Goal: Information Seeking & Learning: Find specific fact

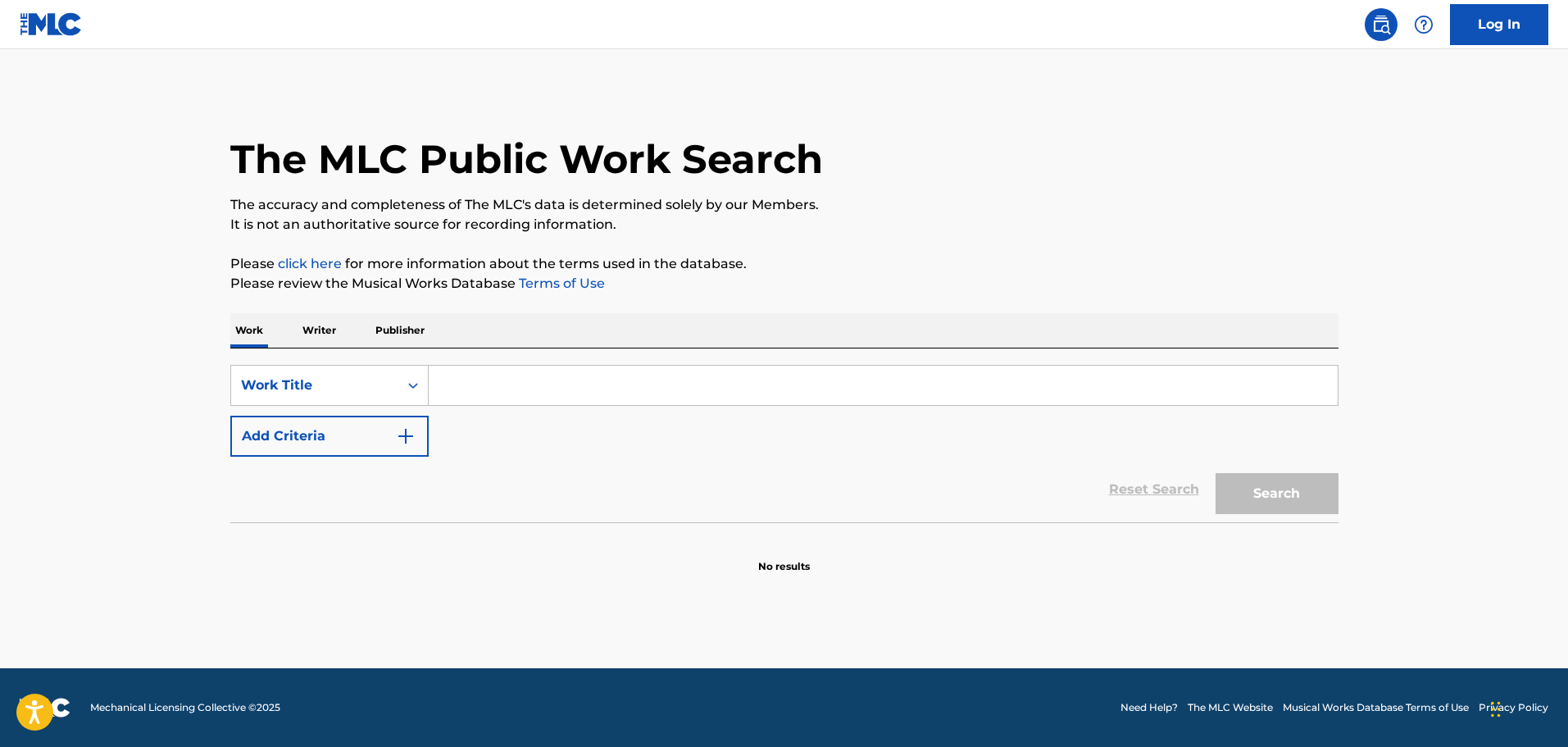
drag, startPoint x: 472, startPoint y: 399, endPoint x: 482, endPoint y: 368, distance: 32.6
click at [472, 398] on input "Search Form" at bounding box center [883, 385] width 909 height 40
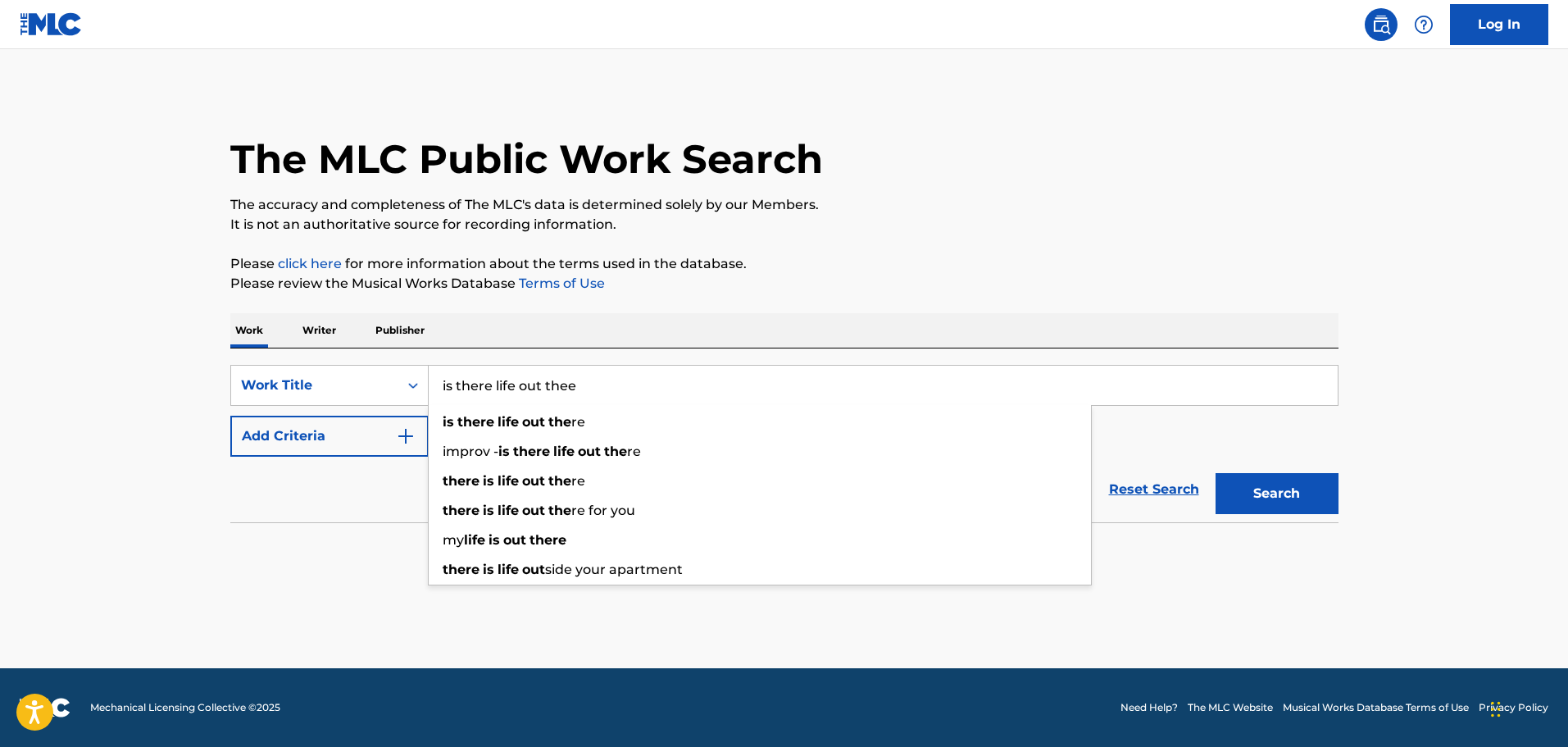
click at [1216, 473] on button "Search" at bounding box center [1277, 493] width 123 height 41
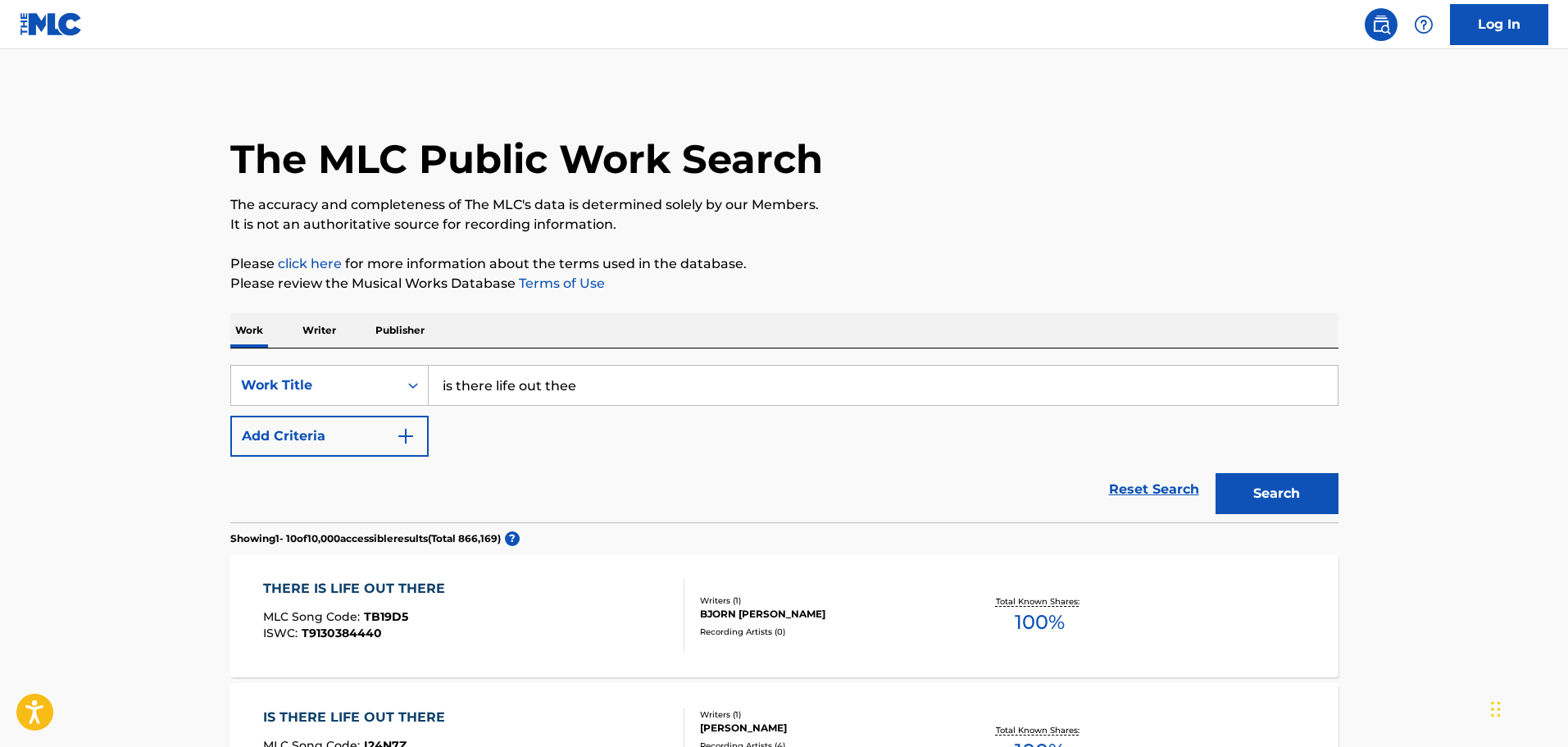
click at [569, 379] on input "is there life out thee" at bounding box center [883, 385] width 909 height 40
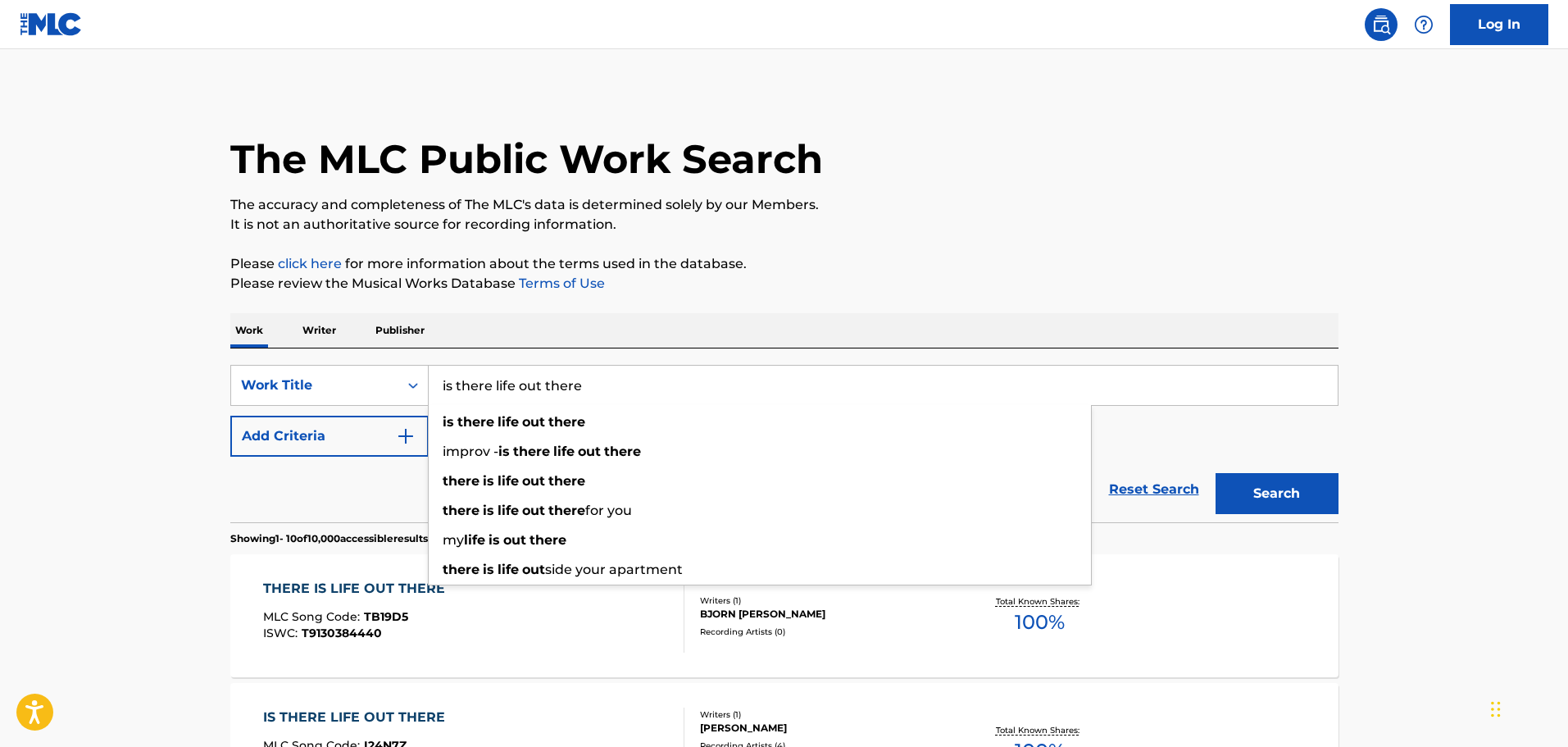
type input "is there life out there"
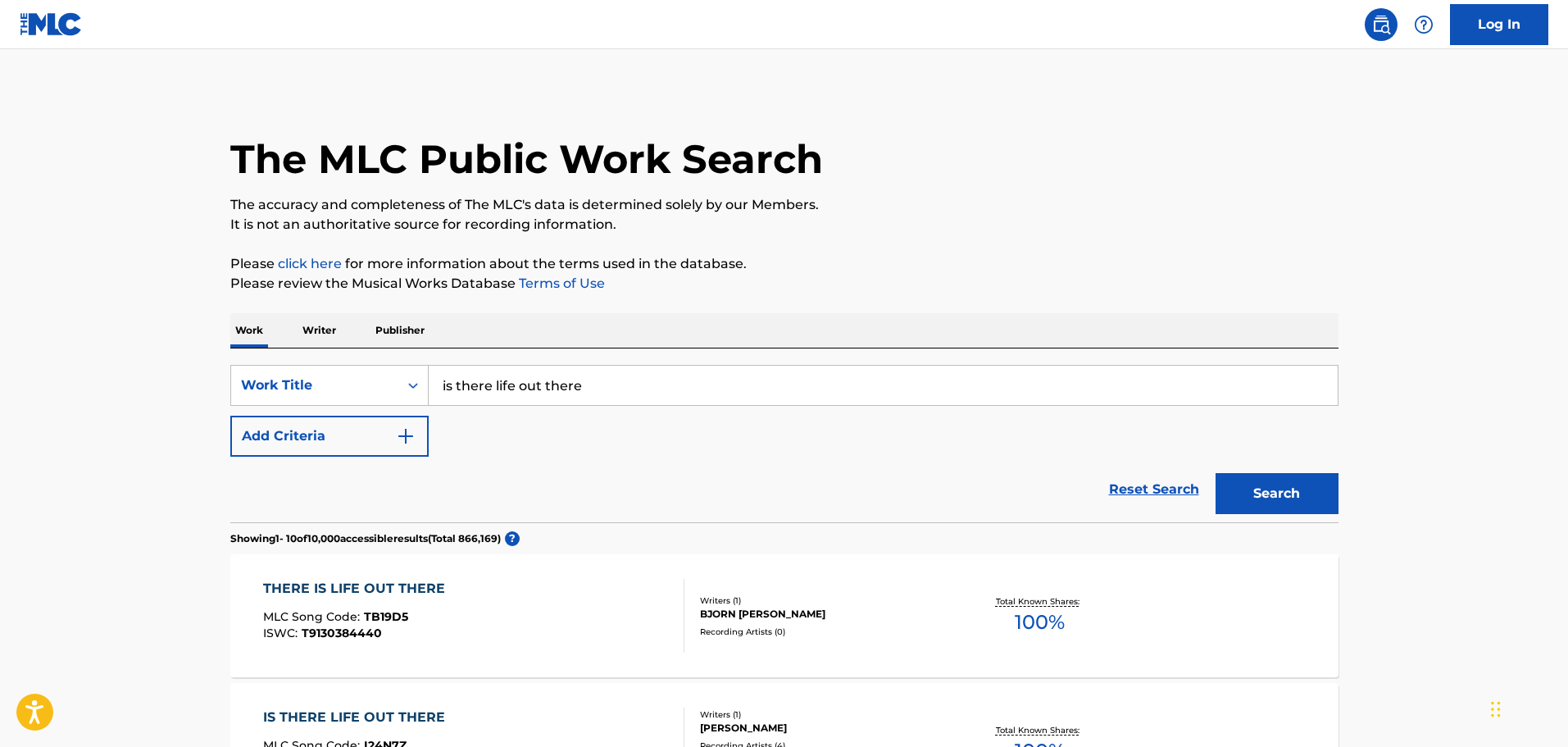
click at [408, 429] on img "Search Form" at bounding box center [405, 436] width 19 height 19
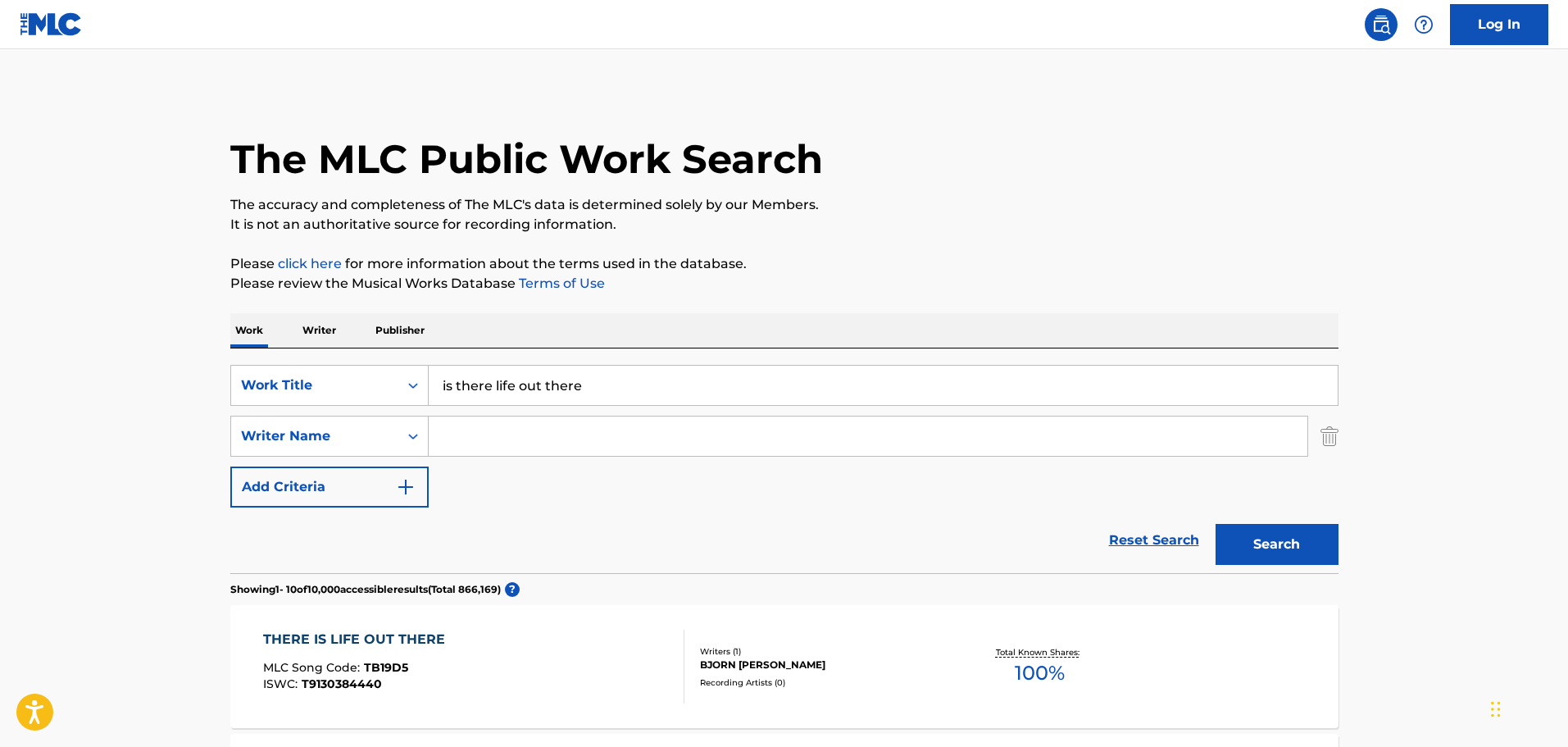
click at [472, 433] on input "Search Form" at bounding box center [869, 436] width 879 height 40
type input "[PERSON_NAME]"
click at [1216, 524] on button "Search" at bounding box center [1277, 544] width 123 height 41
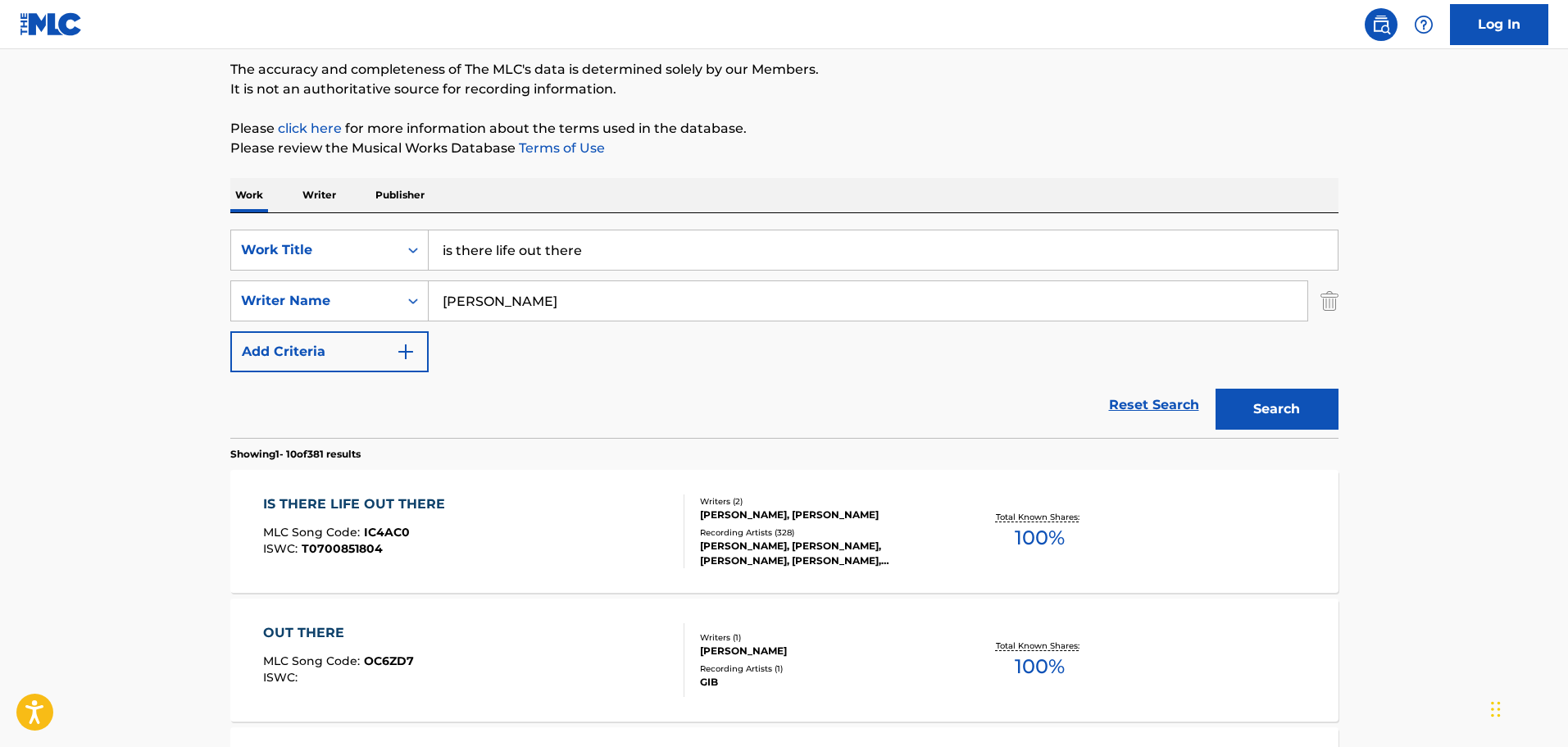
scroll to position [164, 0]
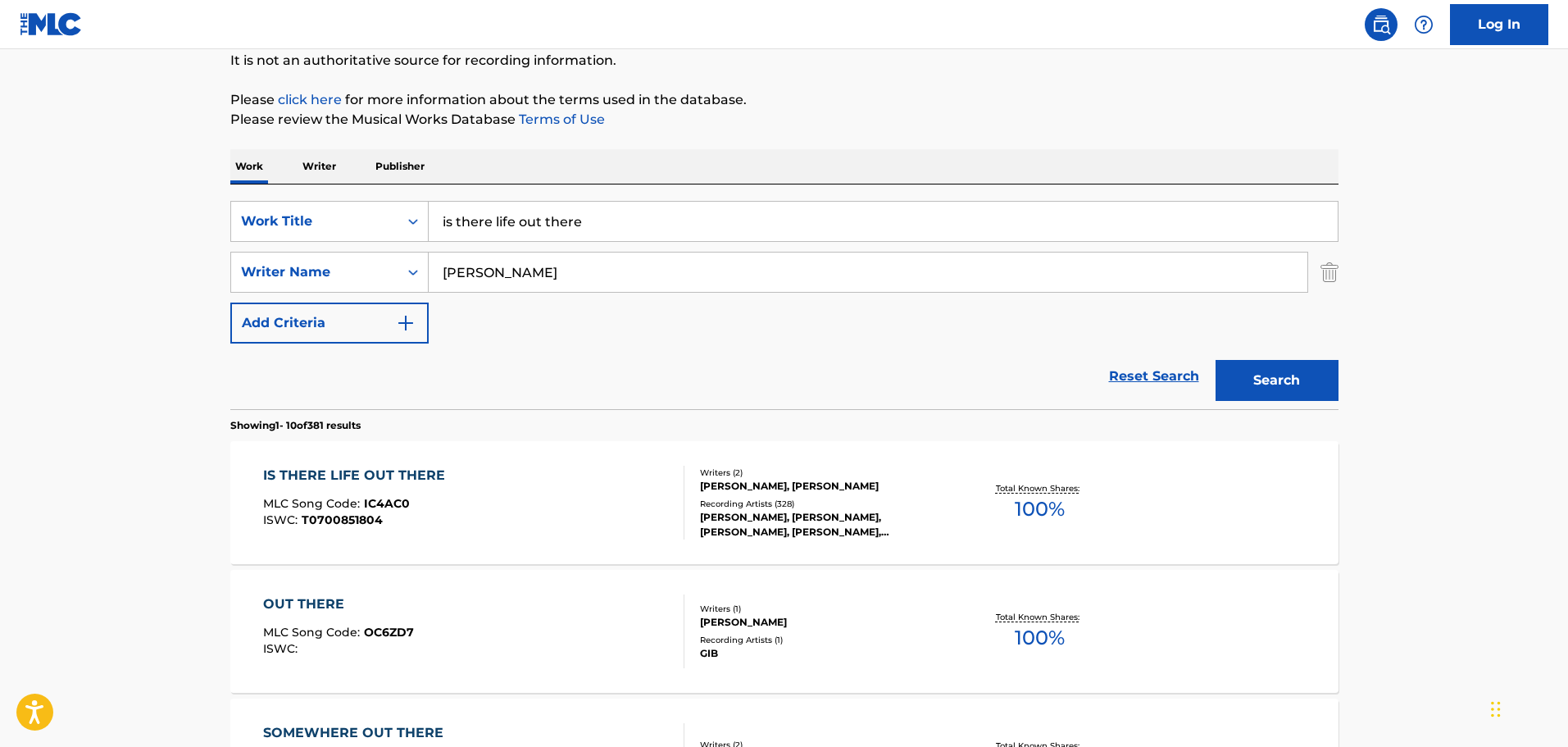
click at [760, 510] on div "[PERSON_NAME], [PERSON_NAME], [PERSON_NAME], [PERSON_NAME], [PERSON_NAME]" at bounding box center [824, 525] width 248 height 30
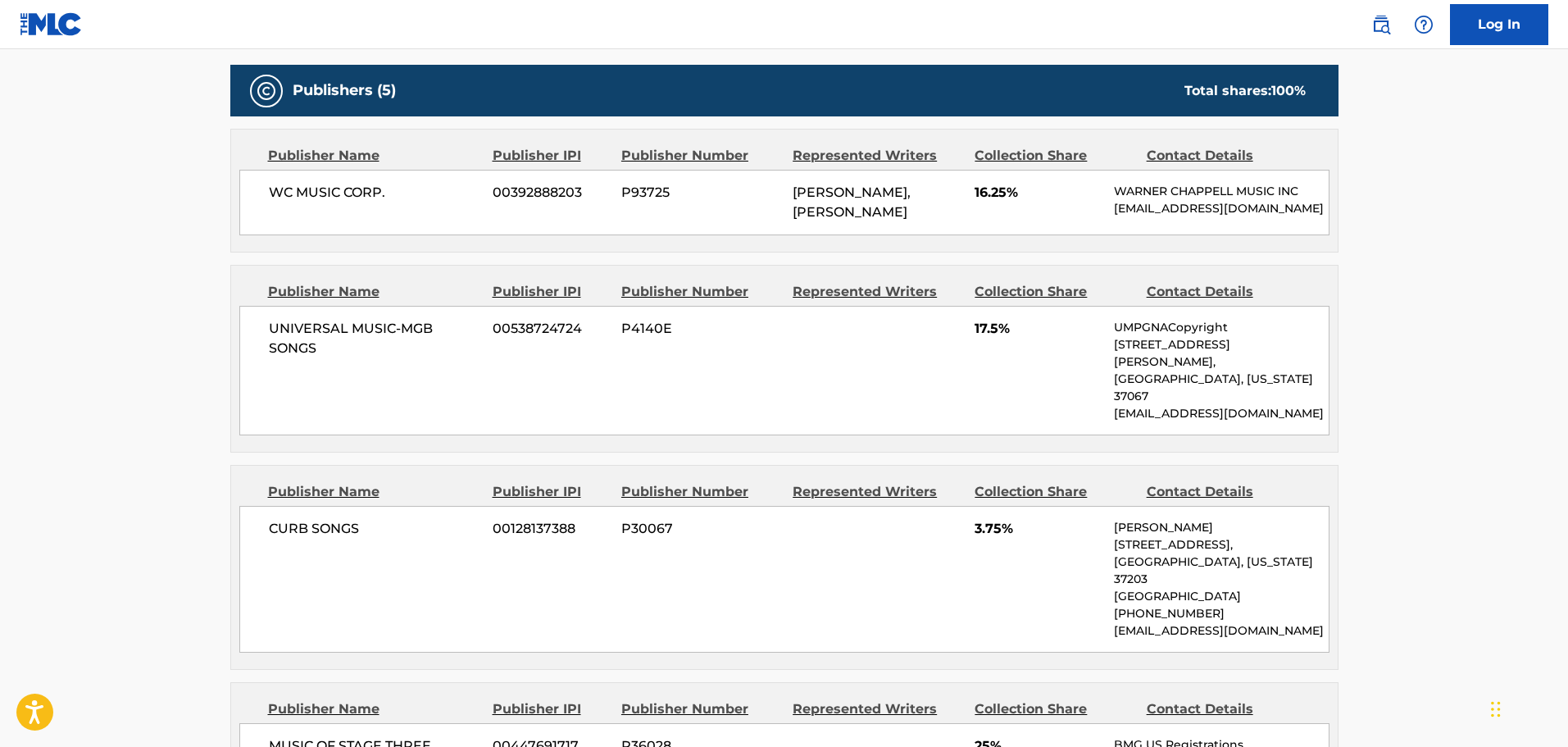
scroll to position [820, 0]
